Goal: Find specific page/section: Find specific page/section

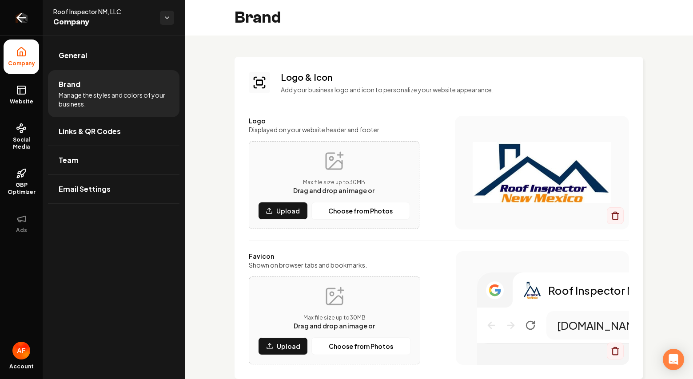
click at [12, 14] on link "Return to dashboard" at bounding box center [21, 18] width 43 height 36
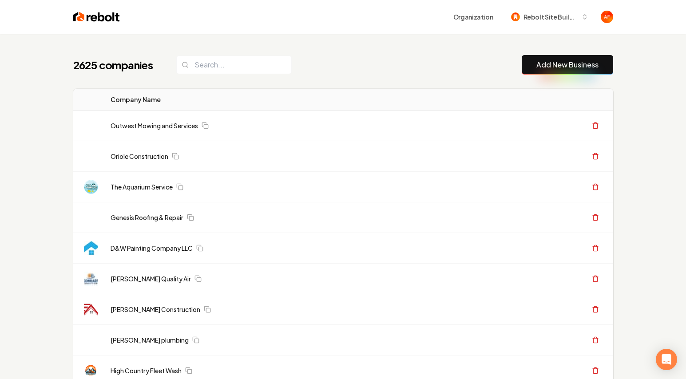
click at [225, 64] on input "search" at bounding box center [233, 65] width 115 height 19
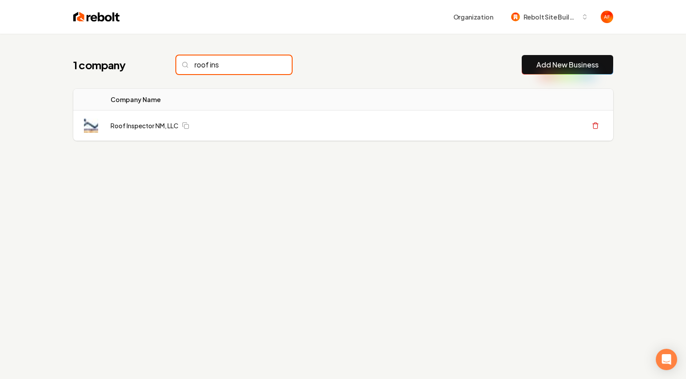
type input "roof ins"
click at [252, 64] on input "roof ins" at bounding box center [233, 65] width 115 height 19
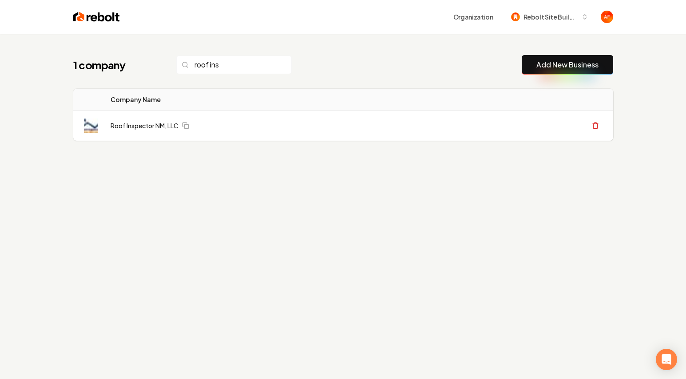
click at [252, 64] on input "roof ins" at bounding box center [233, 65] width 115 height 19
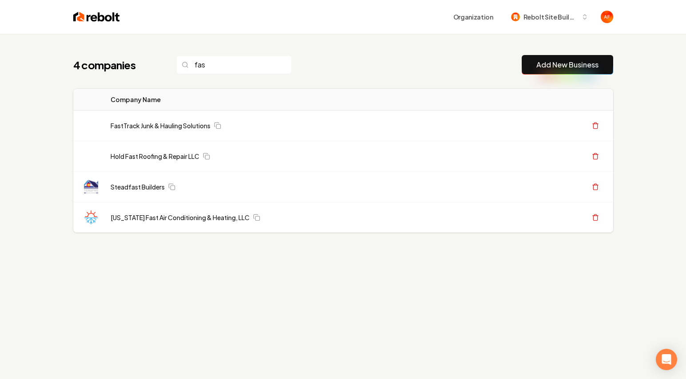
type input "fas"
drag, startPoint x: 368, startPoint y: 56, endPoint x: 298, endPoint y: 64, distance: 70.5
click at [366, 58] on div "4 companies fas Add New Business" at bounding box center [343, 65] width 540 height 20
click at [265, 65] on input "fas" at bounding box center [233, 65] width 115 height 19
click at [266, 64] on input "fas" at bounding box center [233, 65] width 115 height 19
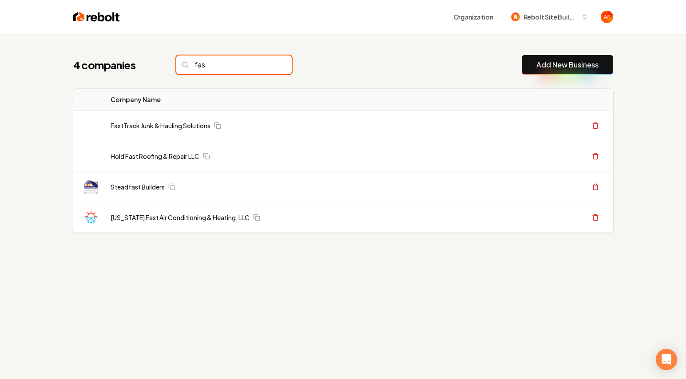
click at [266, 64] on input "fas" at bounding box center [233, 65] width 115 height 19
click at [339, 52] on div "4 companies Add New Business Logo Company Name Actions FastTrack Junk & Hauling…" at bounding box center [343, 162] width 569 height 256
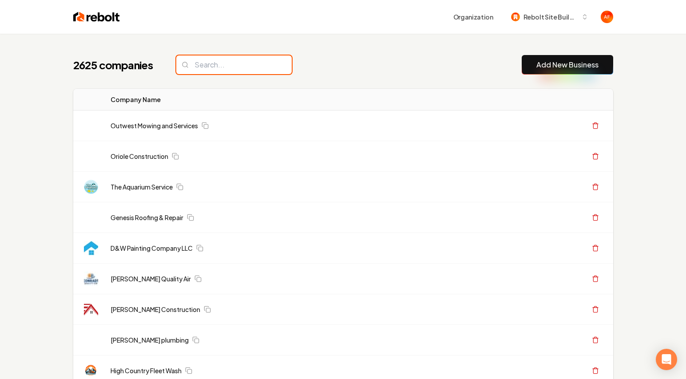
drag, startPoint x: 268, startPoint y: 65, endPoint x: 263, endPoint y: 63, distance: 5.4
click at [266, 66] on input "search" at bounding box center [233, 65] width 115 height 19
click at [261, 67] on input "search" at bounding box center [233, 65] width 115 height 19
click at [263, 66] on input "search" at bounding box center [233, 65] width 115 height 19
